Goal: Task Accomplishment & Management: Use online tool/utility

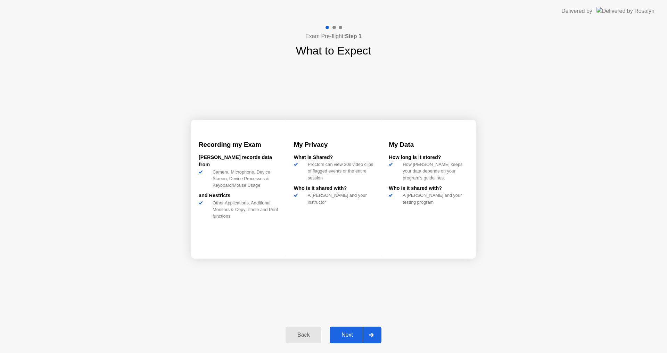
click at [365, 340] on div at bounding box center [371, 335] width 17 height 16
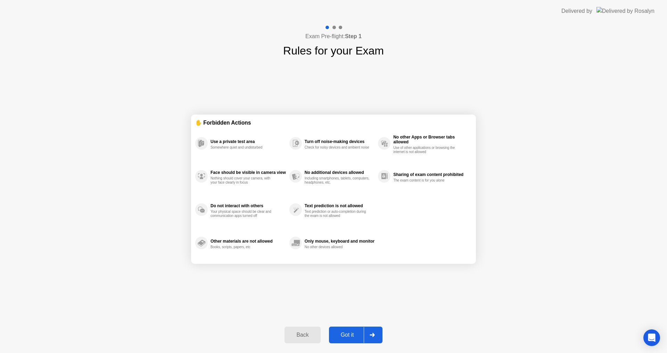
click at [367, 335] on div at bounding box center [372, 335] width 17 height 16
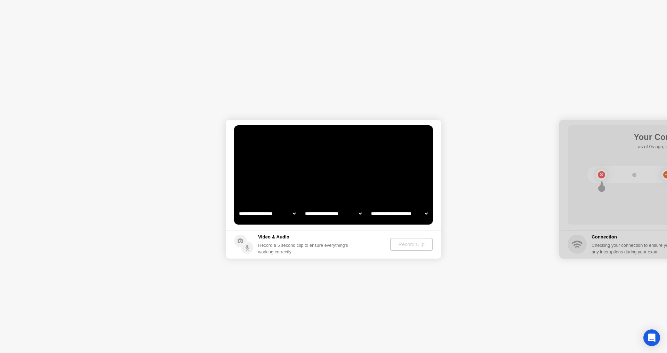
select select "**********"
select select "*******"
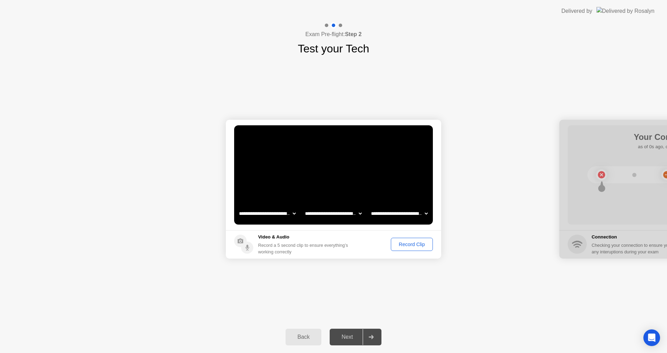
click at [399, 244] on div "Record Clip" at bounding box center [411, 245] width 37 height 6
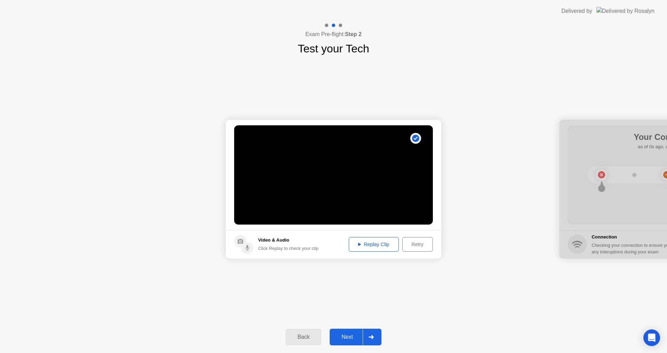
click at [358, 336] on div "Next" at bounding box center [347, 337] width 31 height 6
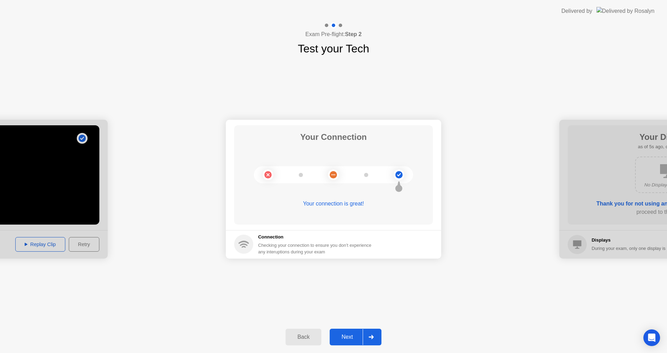
click at [353, 335] on div "Next" at bounding box center [347, 337] width 31 height 6
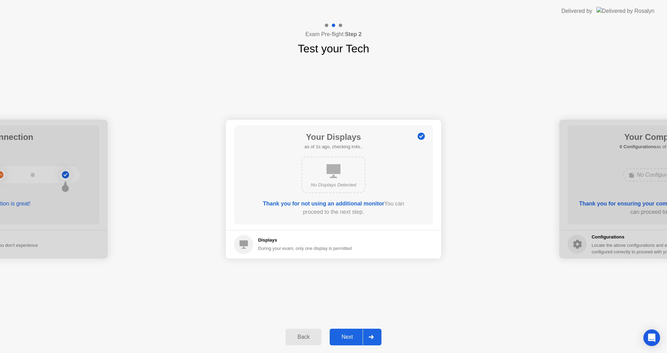
click at [353, 335] on div "Next" at bounding box center [347, 337] width 31 height 6
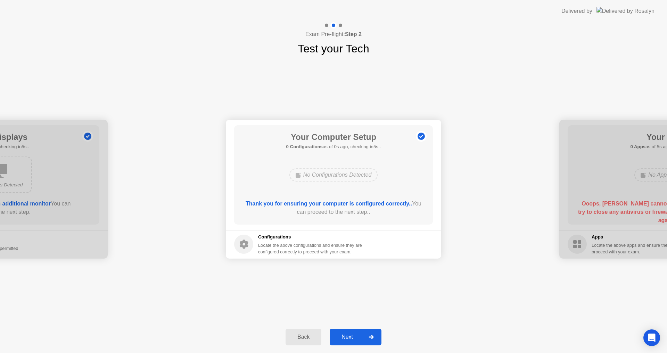
click at [353, 335] on div "Next" at bounding box center [347, 337] width 31 height 6
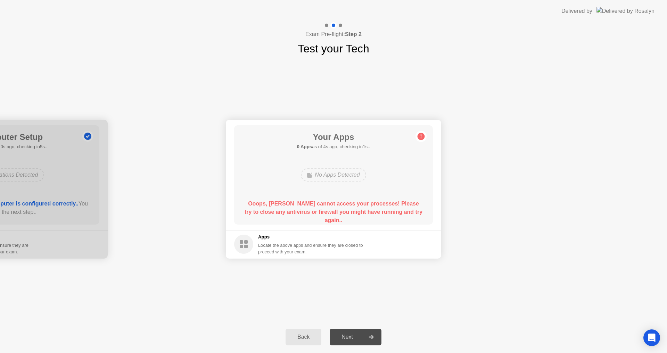
click at [182, 290] on div "**********" at bounding box center [333, 189] width 667 height 265
click at [294, 342] on button "Back" at bounding box center [304, 337] width 36 height 17
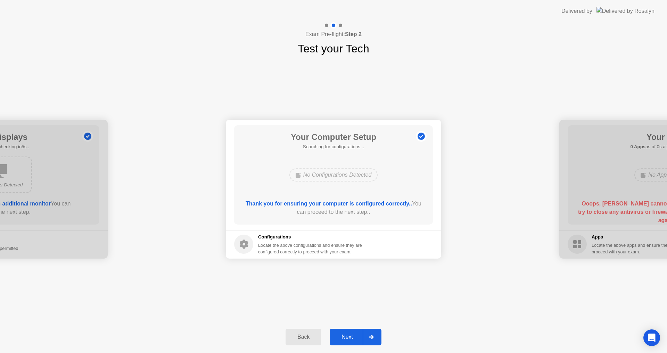
click at [294, 342] on button "Back" at bounding box center [304, 337] width 36 height 17
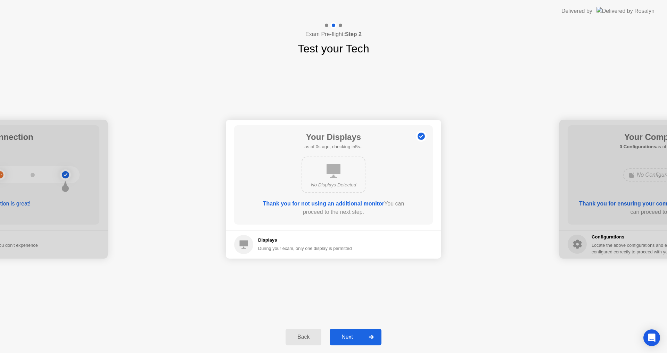
click at [294, 342] on button "Back" at bounding box center [304, 337] width 36 height 17
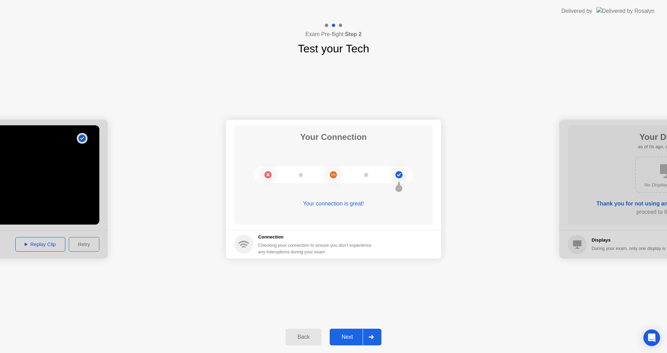
click at [294, 342] on button "Back" at bounding box center [304, 337] width 36 height 17
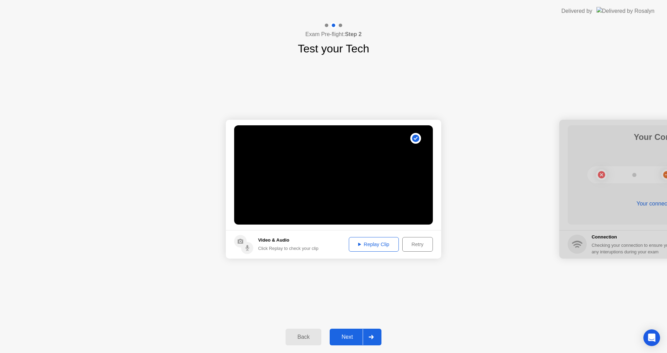
click at [358, 333] on button "Next" at bounding box center [356, 337] width 52 height 17
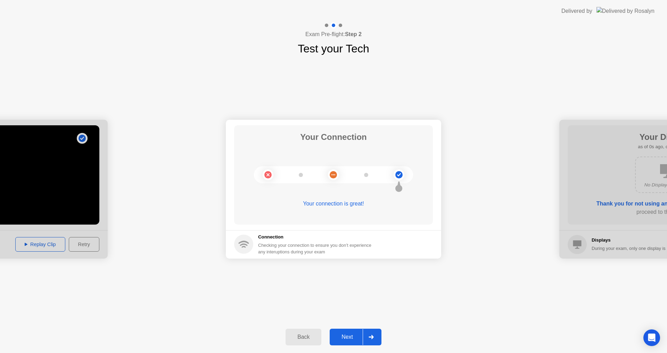
click at [358, 333] on button "Next" at bounding box center [356, 337] width 52 height 17
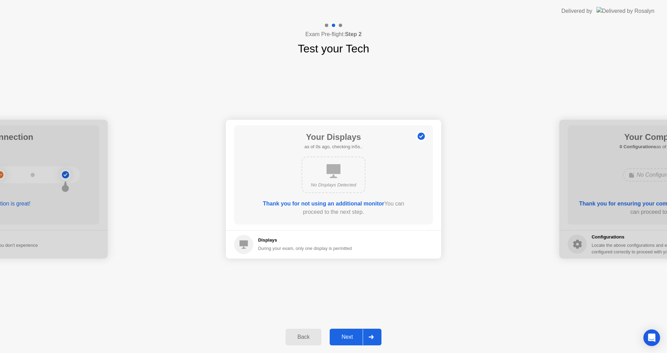
click at [358, 333] on button "Next" at bounding box center [356, 337] width 52 height 17
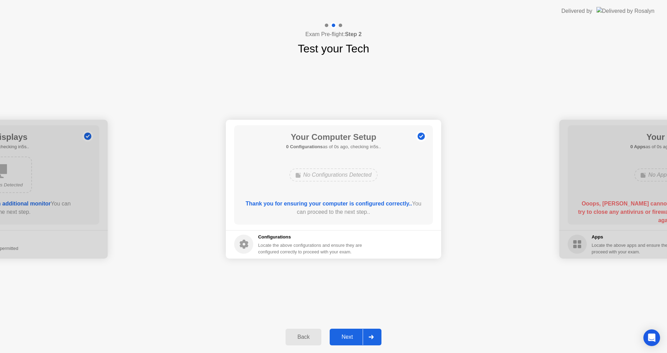
click at [358, 333] on button "Next" at bounding box center [356, 337] width 52 height 17
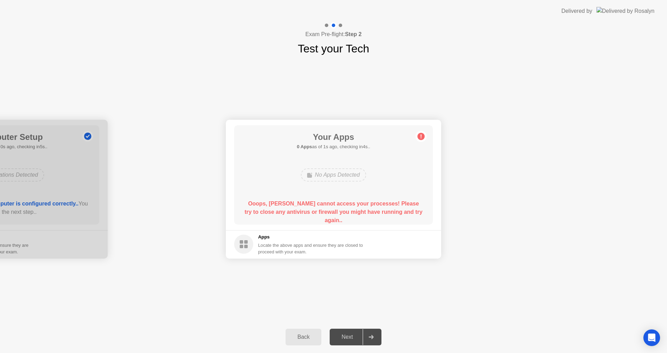
click at [343, 172] on div "No Apps Detected" at bounding box center [333, 175] width 65 height 13
click at [423, 245] on footer "Apps Locate the above apps and ensure they are closed to proceed with your exam." at bounding box center [334, 244] width 216 height 29
click at [424, 247] on footer "Apps Locate the above apps and ensure they are closed to proceed with your exam." at bounding box center [334, 244] width 216 height 29
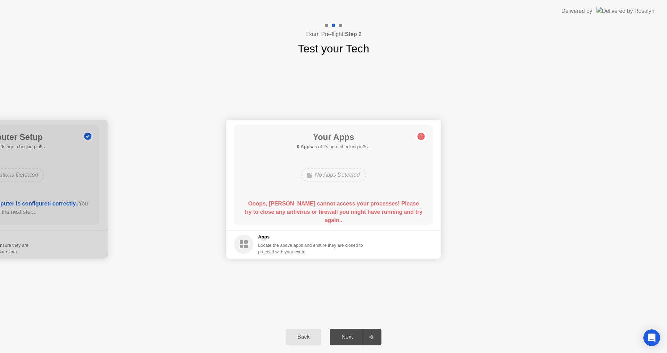
click at [252, 239] on icon at bounding box center [243, 244] width 19 height 19
click at [251, 241] on circle at bounding box center [243, 244] width 19 height 19
click at [250, 241] on circle at bounding box center [243, 244] width 19 height 19
click at [309, 339] on div "Back" at bounding box center [304, 337] width 32 height 6
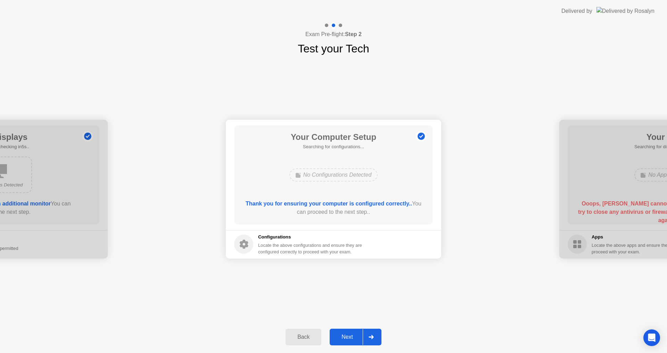
click at [309, 339] on div "Back" at bounding box center [304, 337] width 32 height 6
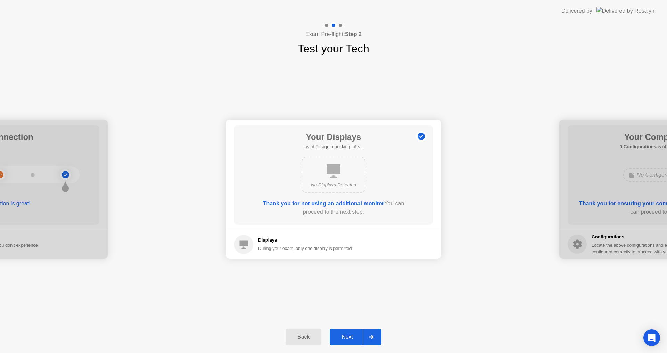
click at [309, 339] on div "Back" at bounding box center [304, 337] width 32 height 6
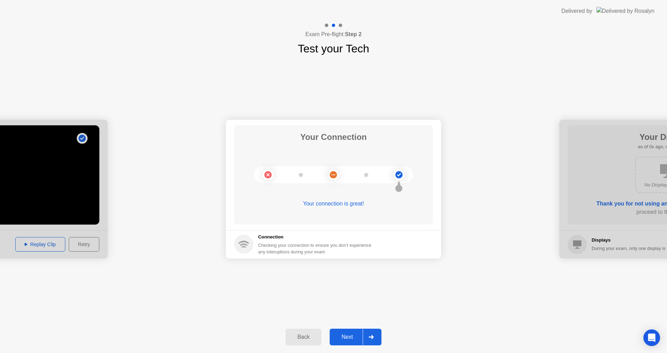
click at [309, 339] on div "Back" at bounding box center [304, 337] width 32 height 6
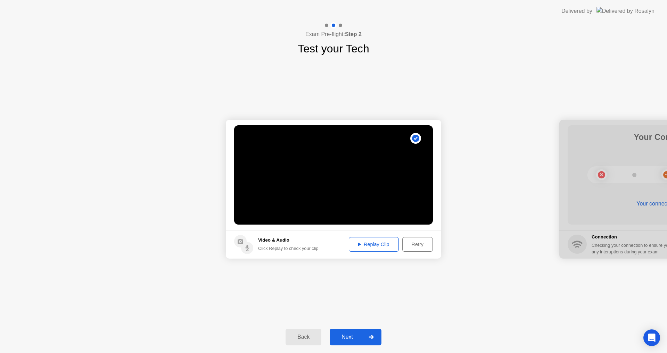
click at [368, 335] on div at bounding box center [371, 338] width 17 height 16
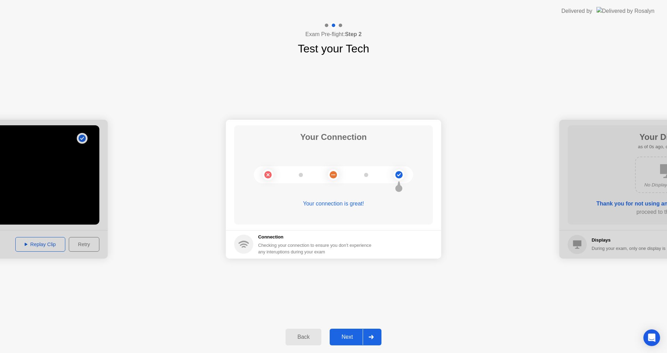
click at [368, 335] on div at bounding box center [371, 338] width 17 height 16
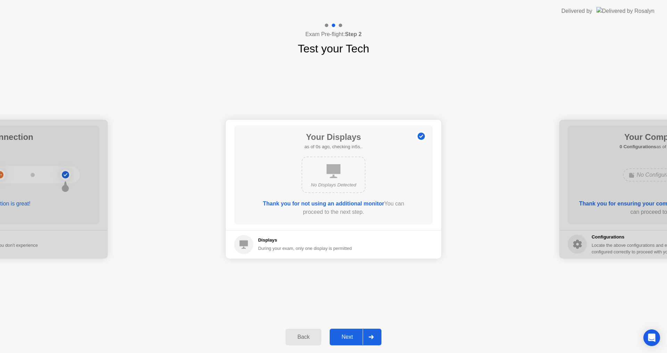
click at [368, 335] on div at bounding box center [371, 338] width 17 height 16
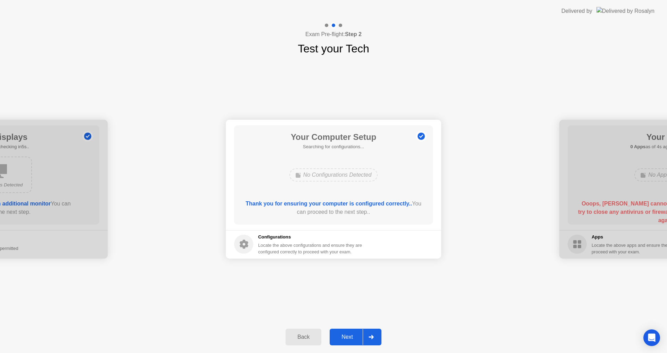
click at [368, 335] on div at bounding box center [371, 338] width 17 height 16
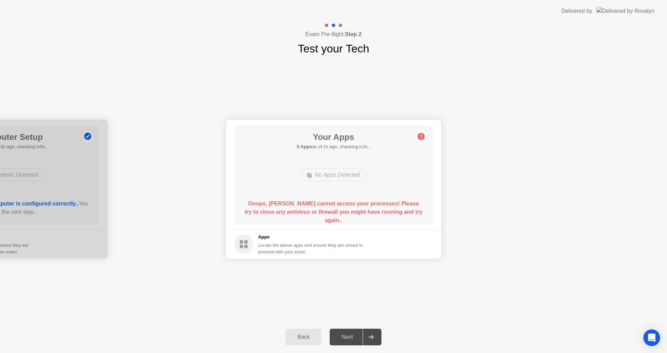
click at [307, 335] on div "Back" at bounding box center [304, 337] width 32 height 6
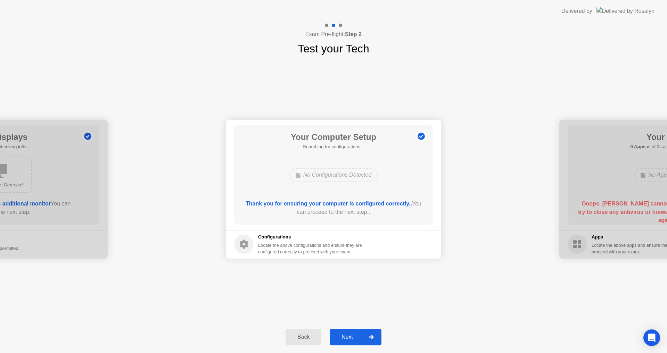
click at [307, 335] on div "Back" at bounding box center [304, 337] width 32 height 6
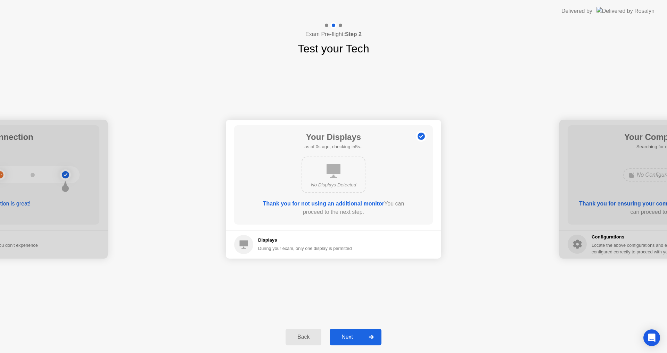
click at [307, 335] on div "Back" at bounding box center [304, 337] width 32 height 6
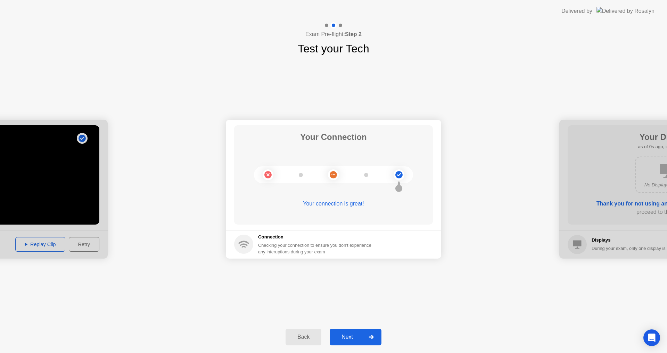
click at [307, 335] on div "Back" at bounding box center [304, 337] width 32 height 6
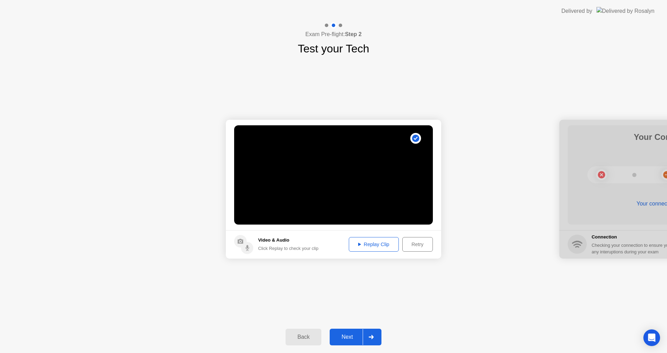
click at [307, 335] on div "Back" at bounding box center [304, 337] width 32 height 6
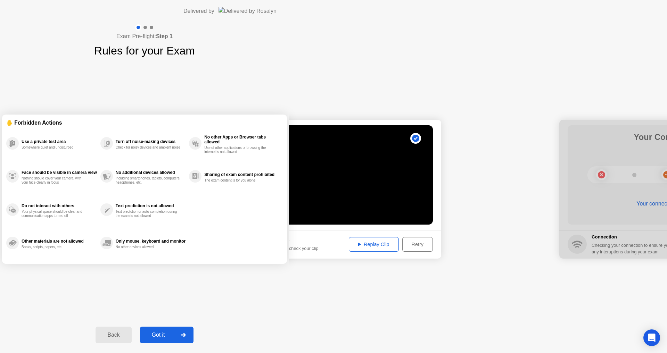
click at [129, 335] on div "Back" at bounding box center [114, 335] width 32 height 6
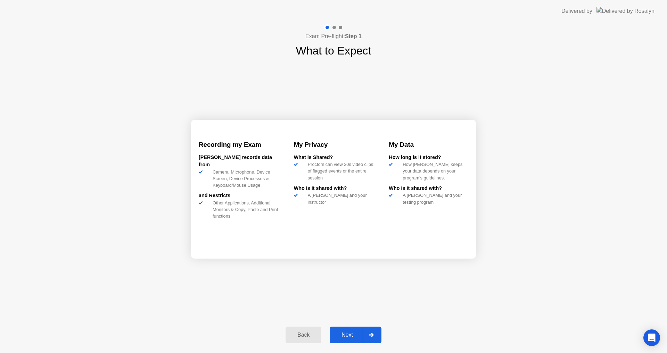
click at [353, 333] on div "Next" at bounding box center [347, 335] width 31 height 6
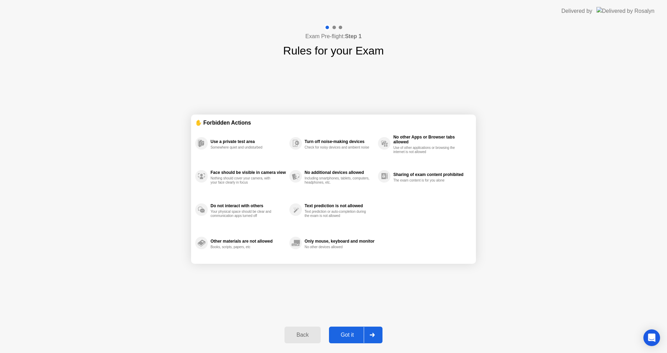
click at [353, 333] on div "Got it" at bounding box center [347, 335] width 33 height 6
select select "**********"
select select "*******"
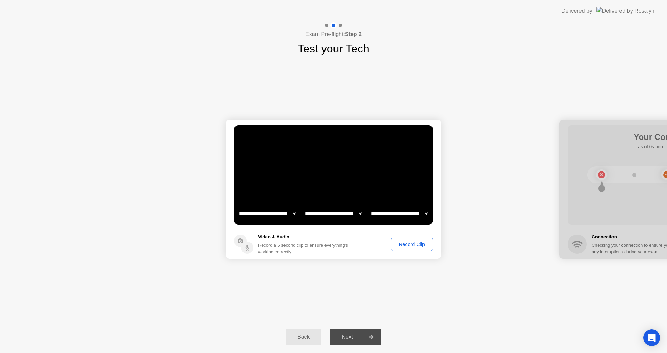
click at [421, 243] on div "Record Clip" at bounding box center [411, 245] width 37 height 6
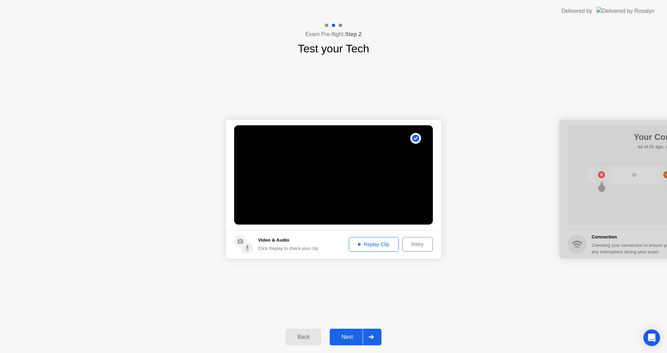
click at [346, 334] on div "Next" at bounding box center [347, 337] width 31 height 6
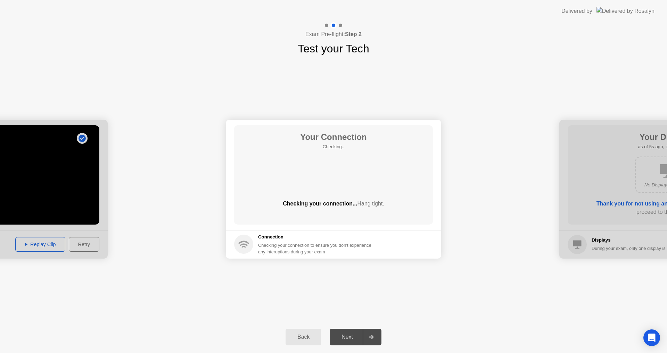
click at [346, 334] on div "Next" at bounding box center [347, 337] width 31 height 6
click at [369, 334] on div at bounding box center [371, 338] width 17 height 16
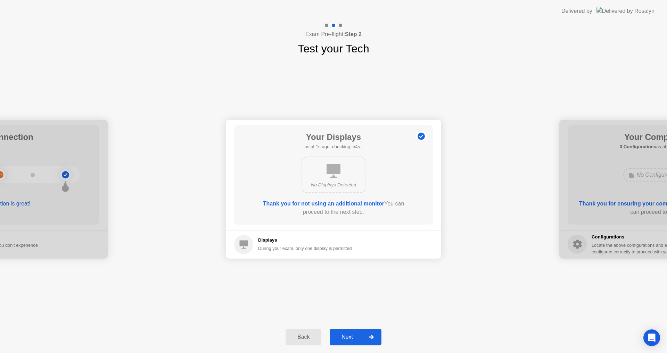
click at [369, 334] on div at bounding box center [371, 338] width 17 height 16
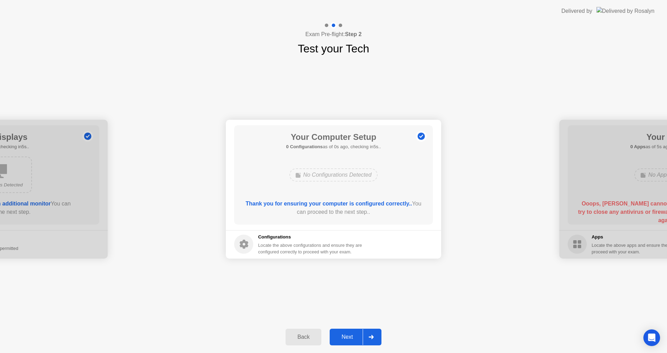
click at [369, 334] on div at bounding box center [371, 338] width 17 height 16
